Goal: Check status: Check status

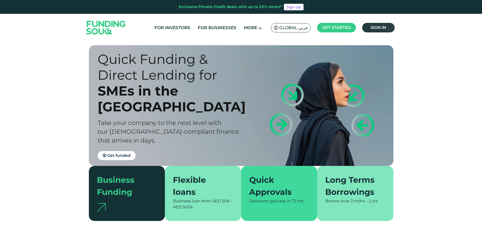
click at [390, 28] on link "Sign in" at bounding box center [378, 28] width 32 height 10
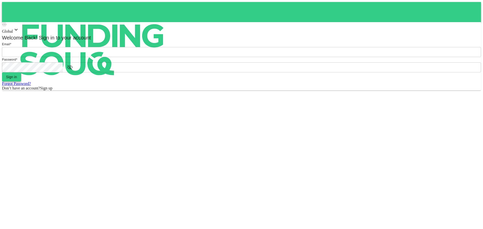
type input "[EMAIL_ADDRESS][DOMAIN_NAME]"
click at [21, 81] on button "Sign in" at bounding box center [11, 76] width 19 height 9
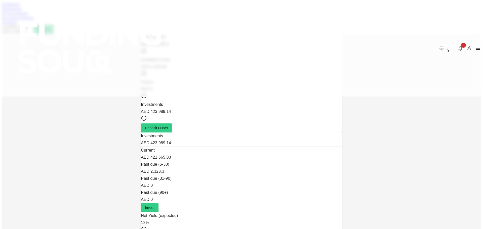
click at [28, 15] on link "My Investments" at bounding box center [15, 13] width 26 height 4
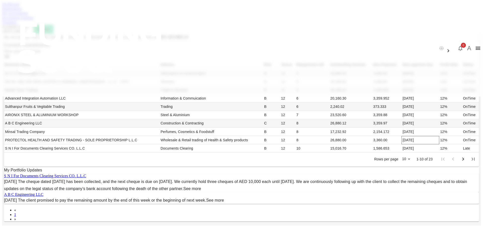
scroll to position [101, 0]
click at [304, 164] on body "العربية 0 A Dashboard Marketplace My Investments Investment Settings Transfers …" at bounding box center [241, 197] width 479 height 391
click at [307, 194] on li "50" at bounding box center [306, 190] width 15 height 9
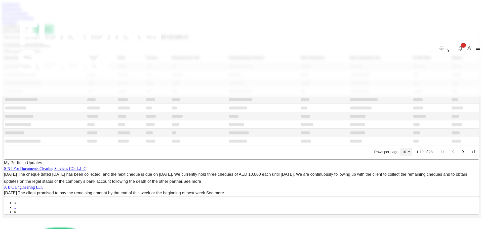
type input "50"
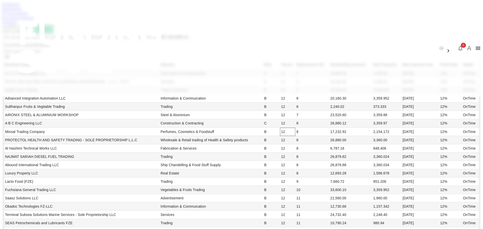
scroll to position [54, 0]
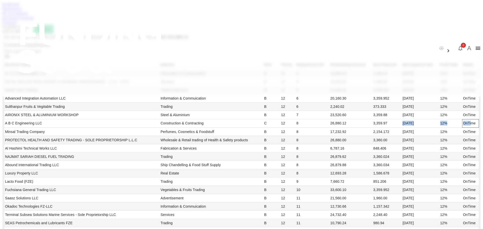
drag, startPoint x: 300, startPoint y: 148, endPoint x: 370, endPoint y: 145, distance: 70.2
click at [370, 127] on tr "A B C Engineering LLC Construction & Contracting C 12 8 26,880.12 3,359.97 22/0…" at bounding box center [241, 123] width 475 height 8
click at [22, 11] on link "Marketplace" at bounding box center [12, 9] width 20 height 4
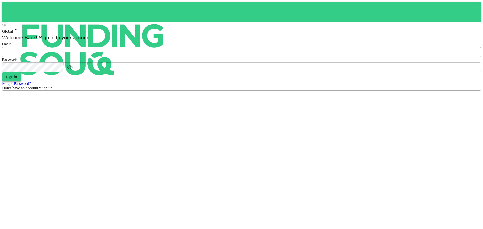
type input "Aasik.mmm@gmail.com"
click at [21, 81] on button "Sign in" at bounding box center [11, 76] width 19 height 9
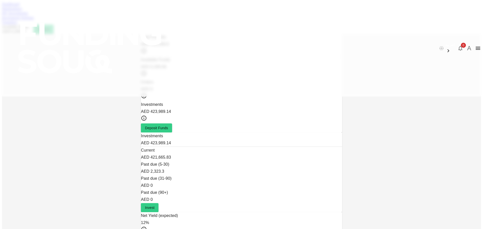
click at [22, 11] on link "Marketplace" at bounding box center [12, 9] width 20 height 4
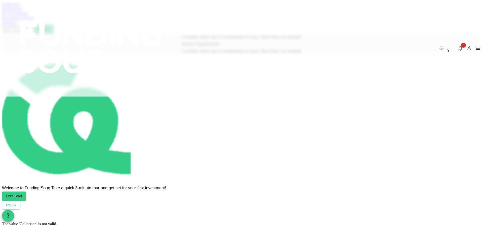
click at [182, 16] on div "My Investments" at bounding box center [241, 13] width 479 height 5
click at [28, 15] on link "My Investments" at bounding box center [15, 13] width 26 height 4
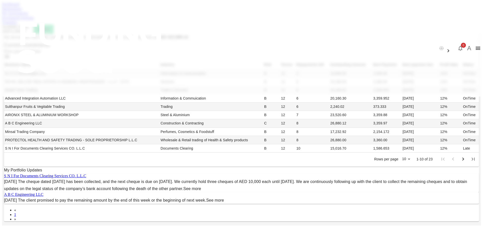
click at [34, 20] on link "Investment Settings" at bounding box center [18, 18] width 32 height 4
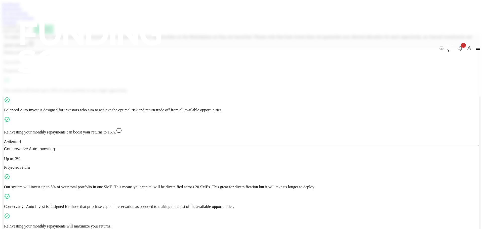
scroll to position [55, 0]
click at [22, 11] on link "Marketplace" at bounding box center [12, 9] width 20 height 4
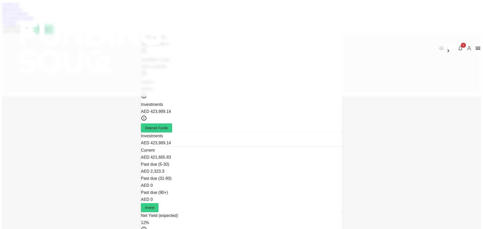
click at [22, 11] on link "Marketplace" at bounding box center [12, 9] width 20 height 4
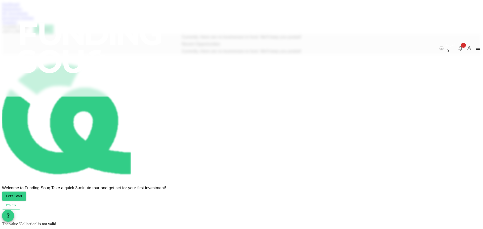
click at [28, 15] on link "My Investments" at bounding box center [15, 13] width 26 height 4
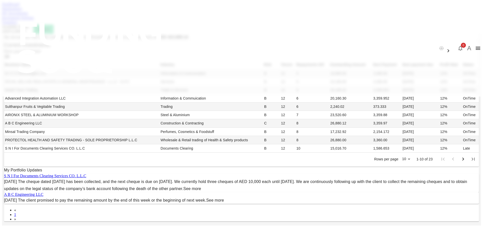
scroll to position [151, 0]
click at [308, 116] on body "العربية 0 A Dashboard Marketplace My Investments Investment Settings Transfers …" at bounding box center [241, 199] width 479 height 395
click at [305, 143] on li "50" at bounding box center [306, 140] width 15 height 9
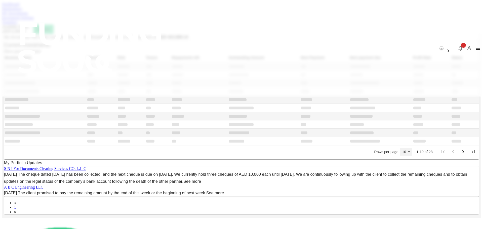
type input "50"
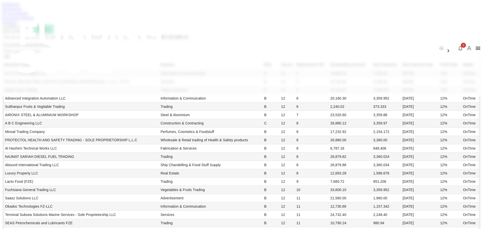
scroll to position [29, 0]
click at [19, 6] on link "Dashboard" at bounding box center [10, 4] width 17 height 4
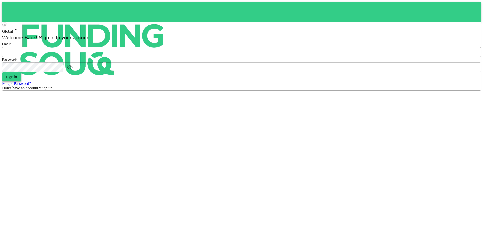
type input "[EMAIL_ADDRESS][DOMAIN_NAME]"
click at [21, 81] on button "Sign in" at bounding box center [11, 76] width 19 height 9
